Goal: Find specific page/section: Find specific page/section

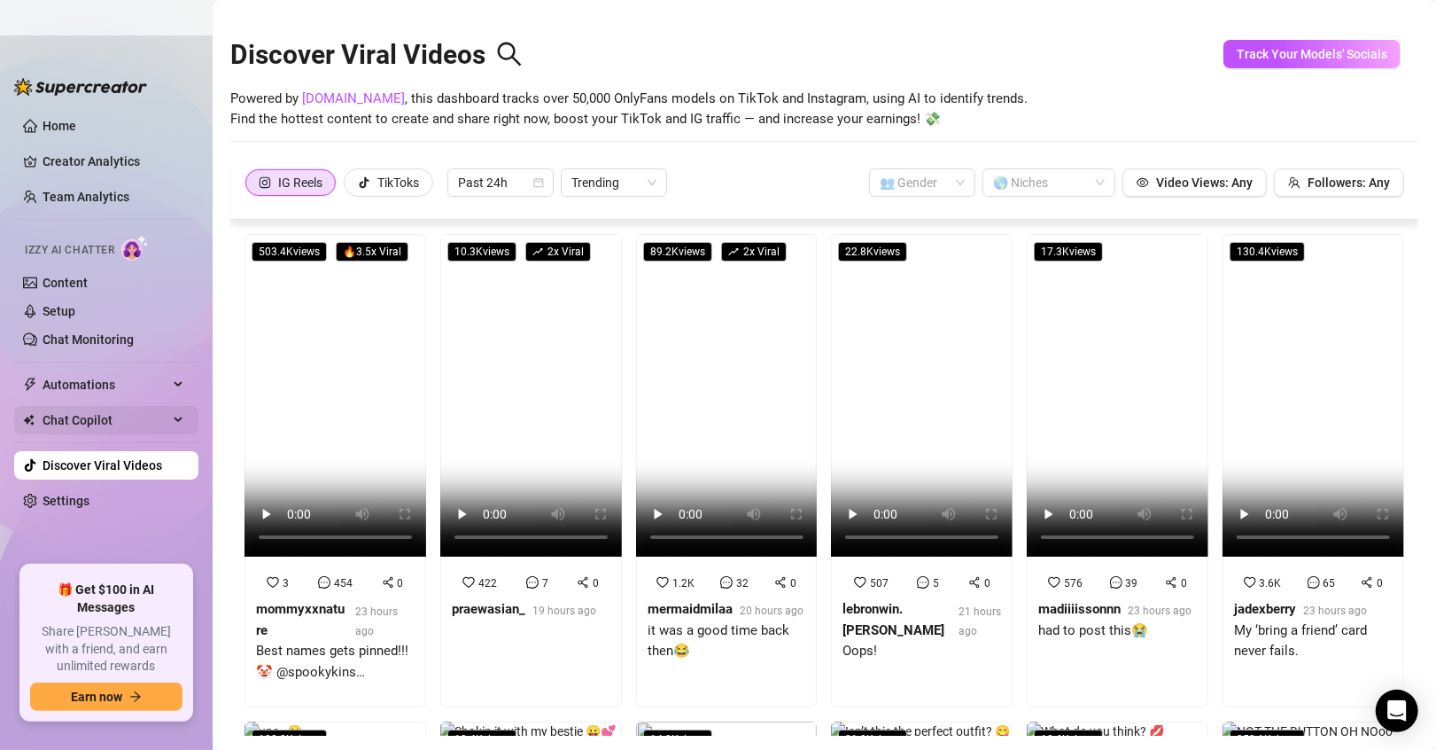
click at [91, 421] on span "Chat Copilot" at bounding box center [106, 420] width 126 height 28
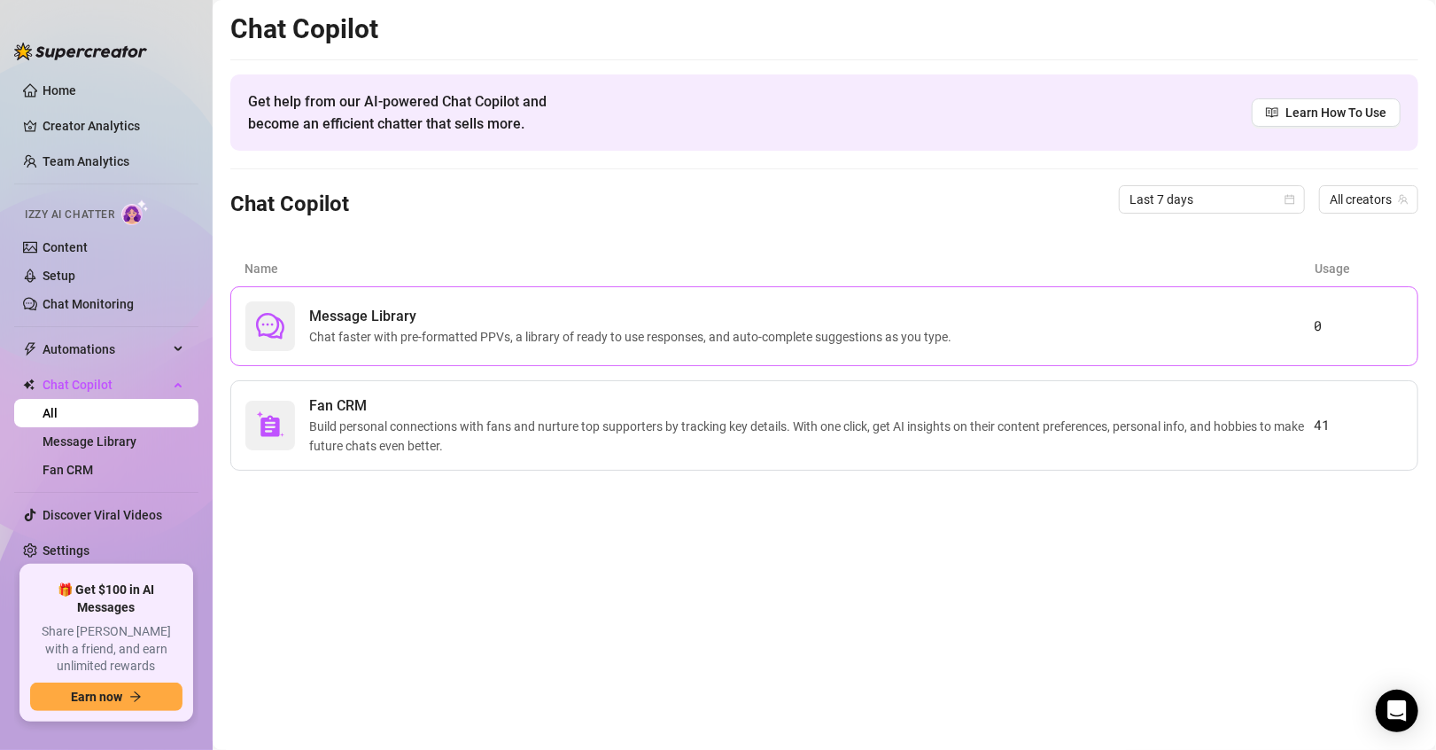
click at [372, 344] on span "Chat faster with pre-formatted PPVs, a library of ready to use responses, and a…" at bounding box center [633, 336] width 649 height 19
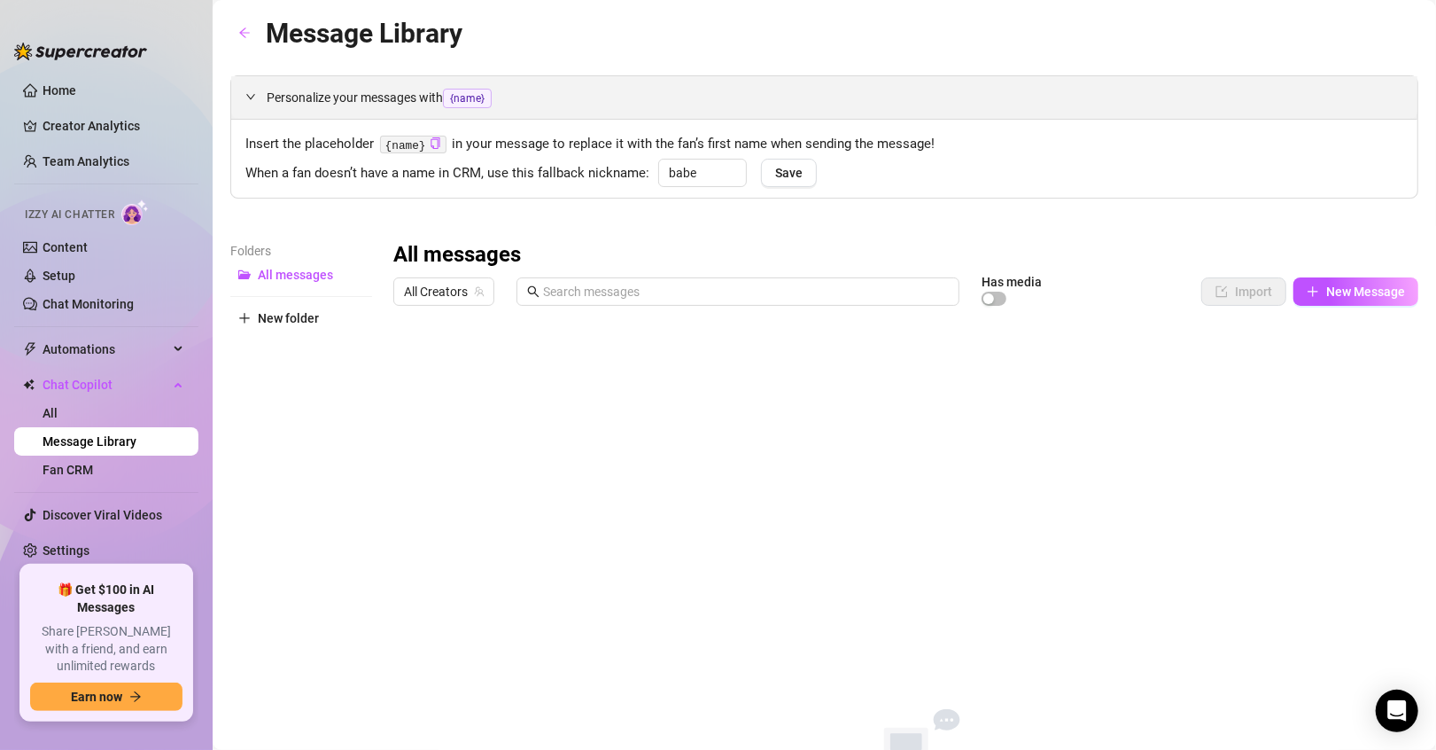
click at [251, 98] on icon "expanded" at bounding box center [250, 96] width 11 height 11
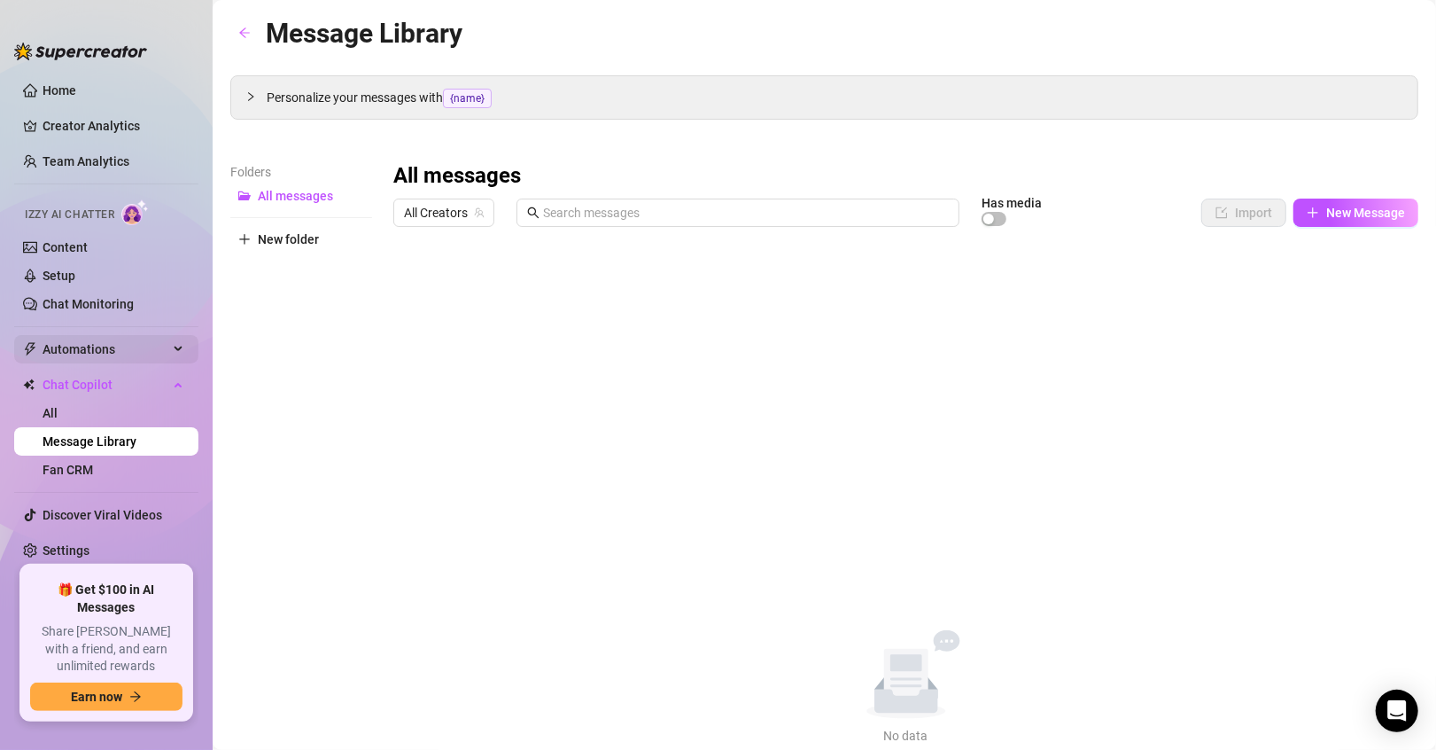
click at [47, 347] on span "Automations" at bounding box center [106, 349] width 126 height 28
